Goal: Information Seeking & Learning: Learn about a topic

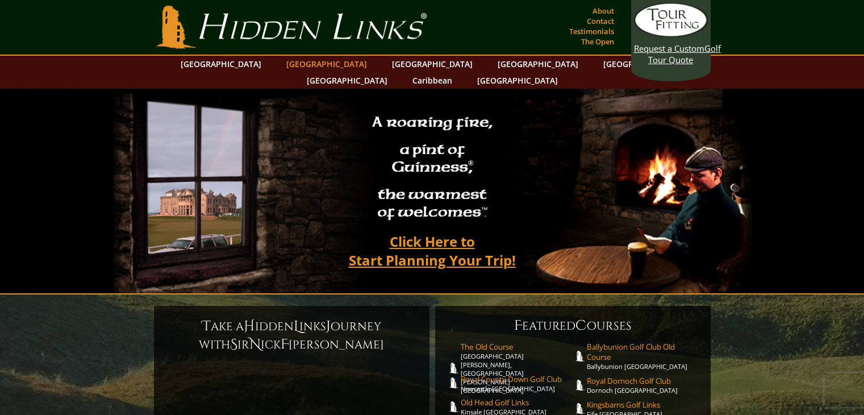
click at [311, 62] on link "[GEOGRAPHIC_DATA]" at bounding box center [327, 64] width 92 height 16
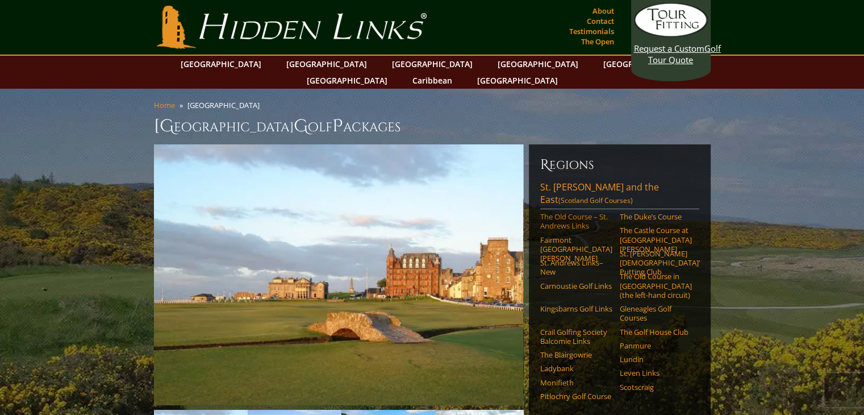
click at [576, 212] on link "The Old Course – St. Andrews Links" at bounding box center [576, 221] width 72 height 19
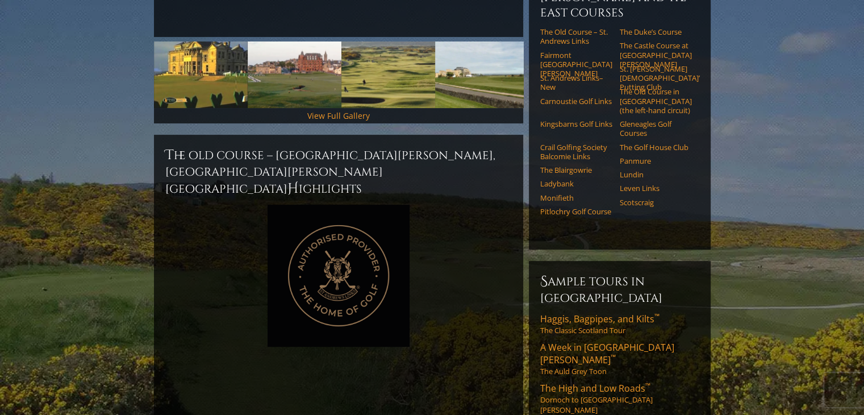
scroll to position [59, 0]
